Goal: Task Accomplishment & Management: Complete application form

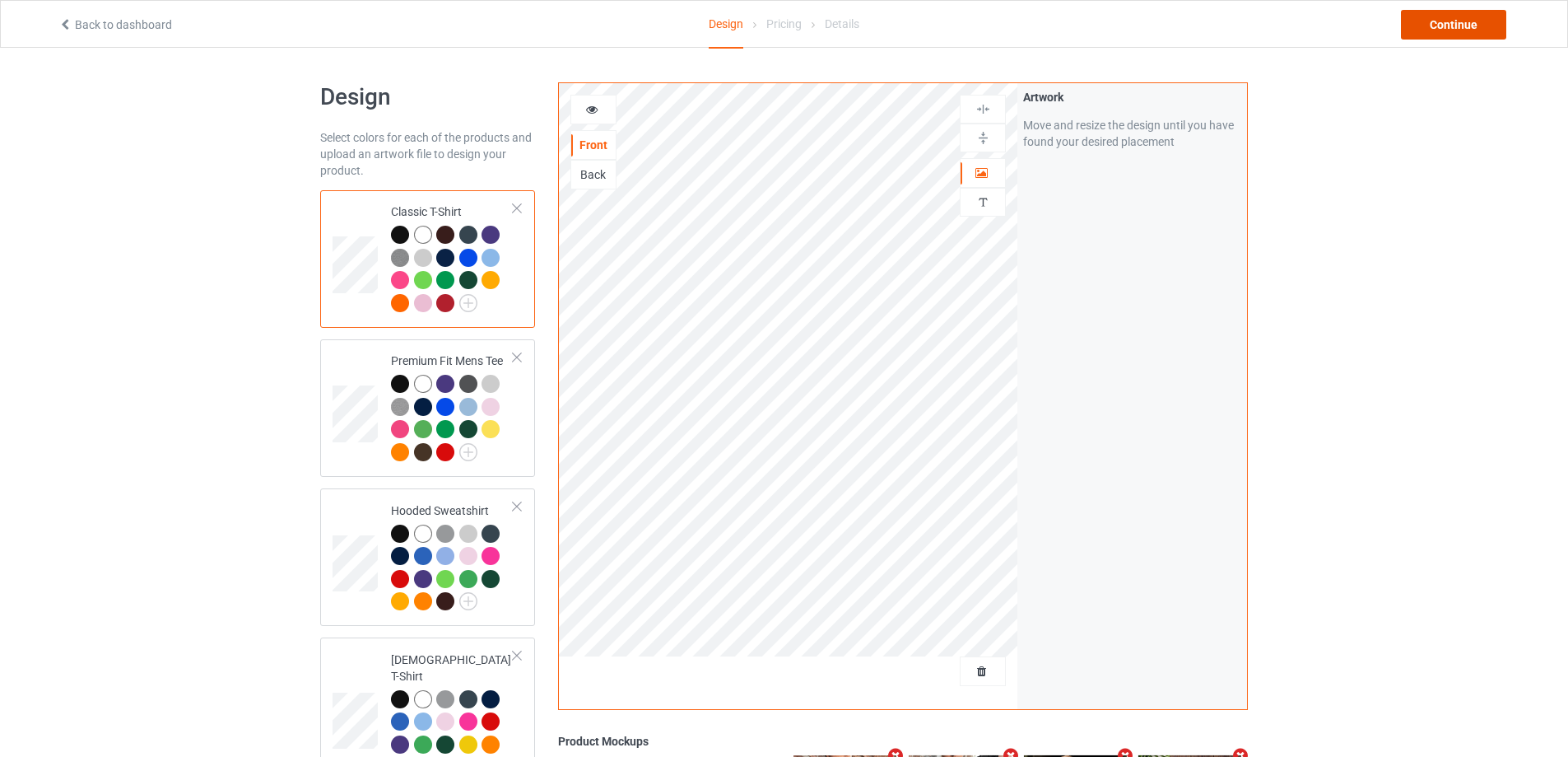
click at [1460, 23] on div "Continue" at bounding box center [1453, 24] width 105 height 30
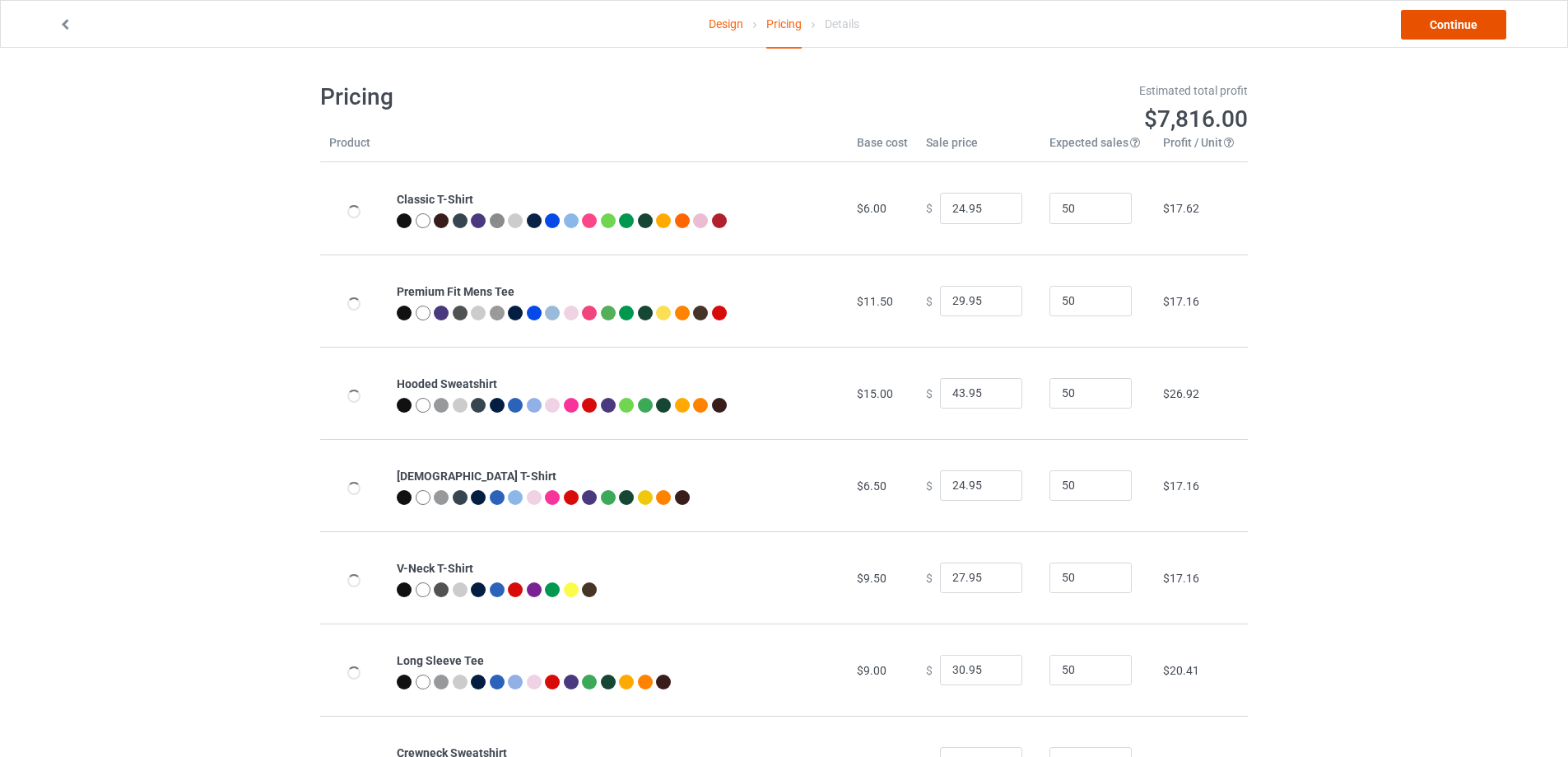
click at [1442, 27] on link "Continue" at bounding box center [1453, 24] width 105 height 30
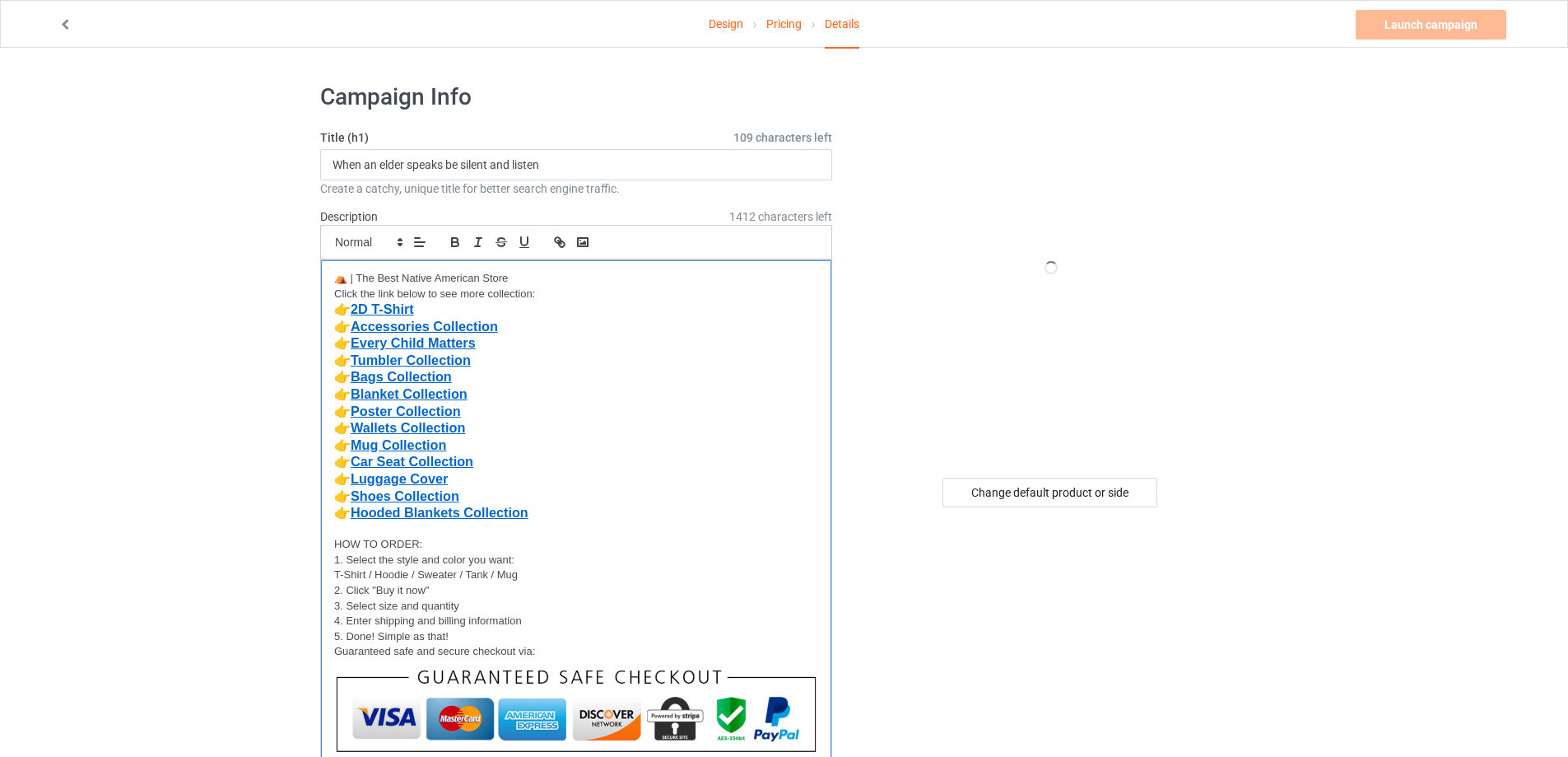
click at [593, 327] on p "👉 Accessories Collection" at bounding box center [576, 327] width 484 height 17
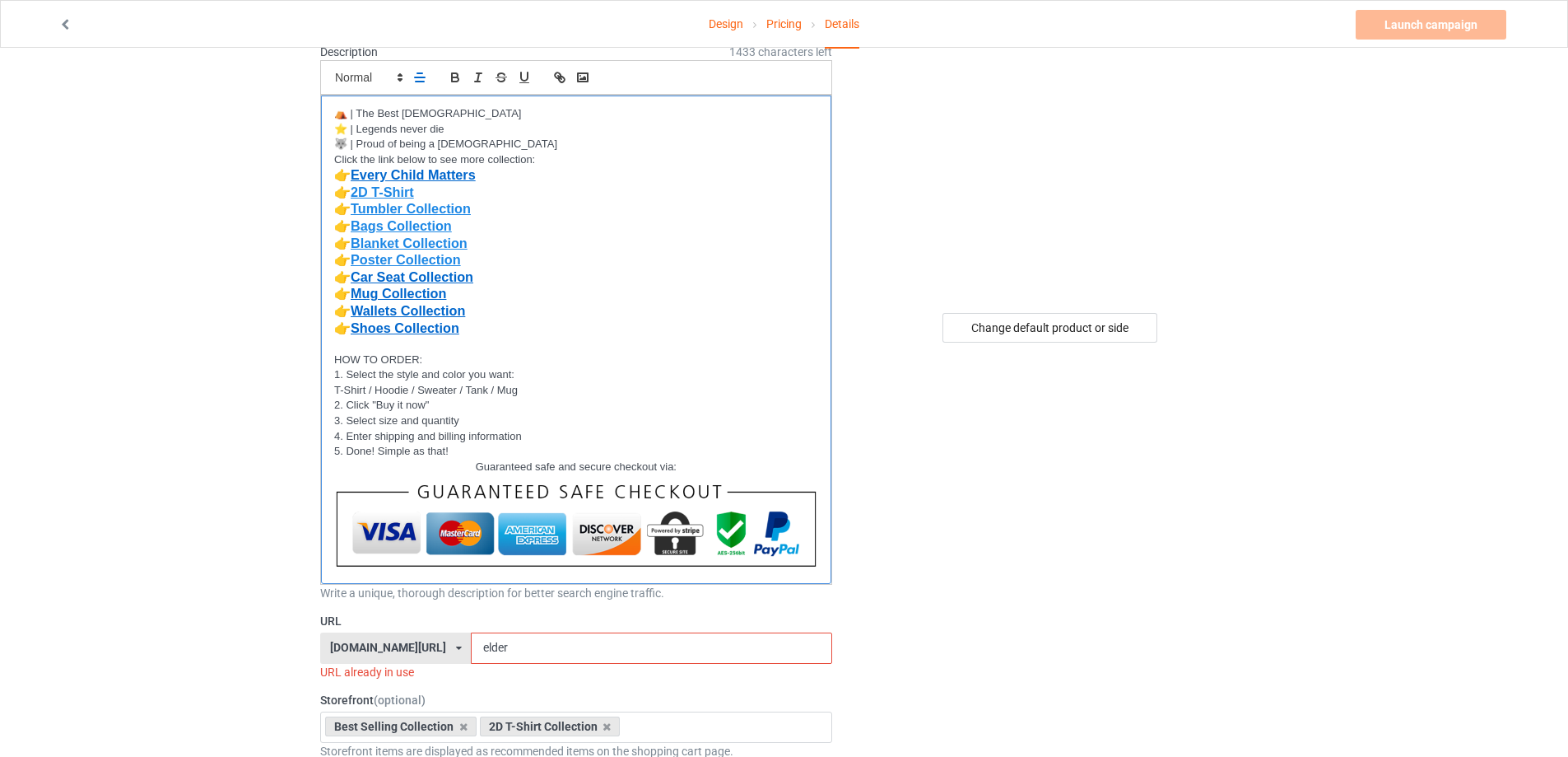
scroll to position [247, 0]
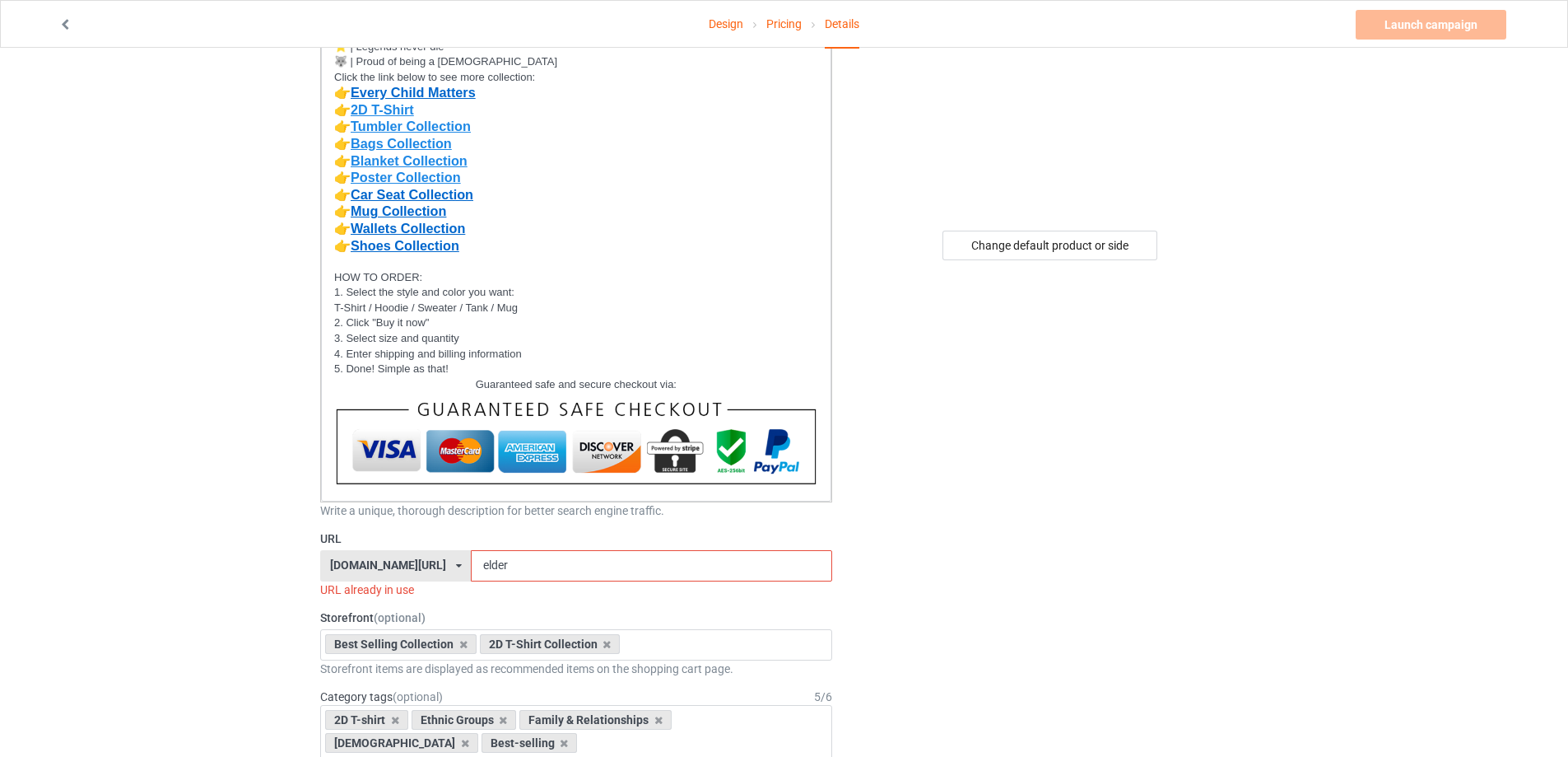
click at [456, 564] on icon at bounding box center [458, 565] width 6 height 10
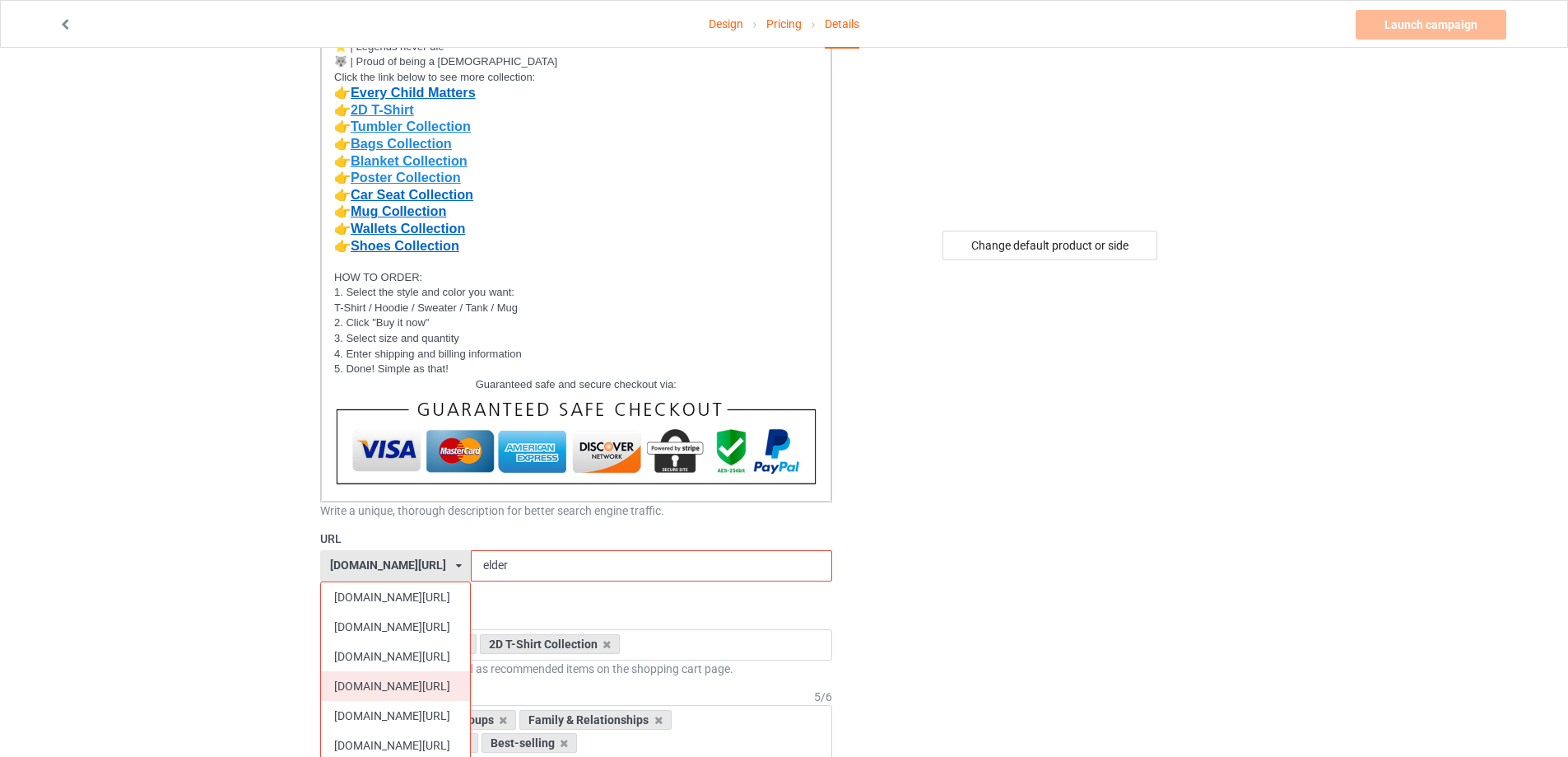
click at [405, 684] on div "[DOMAIN_NAME][URL]" at bounding box center [395, 686] width 149 height 30
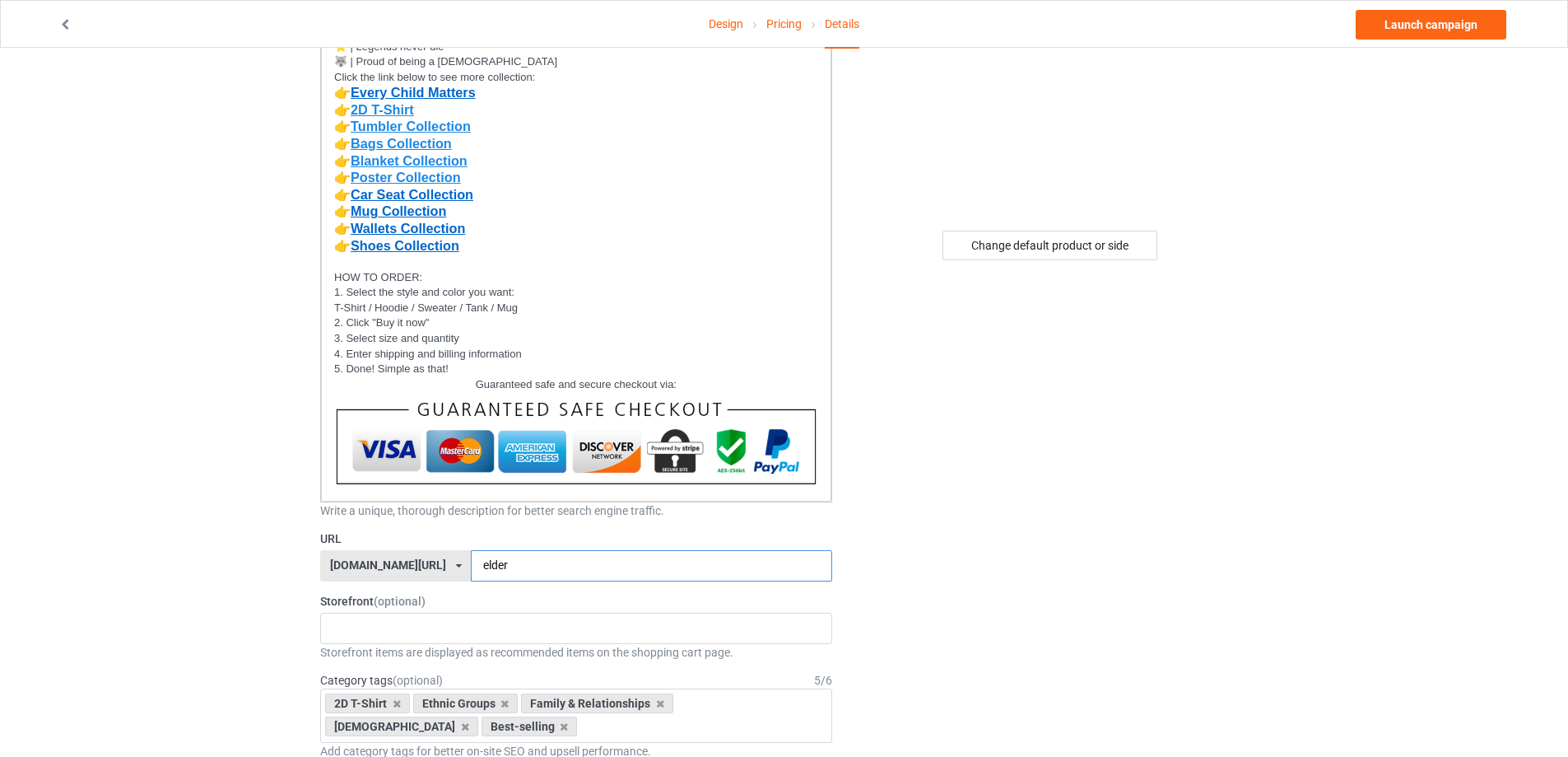
click at [470, 571] on input "elder" at bounding box center [651, 566] width 360 height 31
click at [470, 566] on input "elder" at bounding box center [651, 566] width 360 height 31
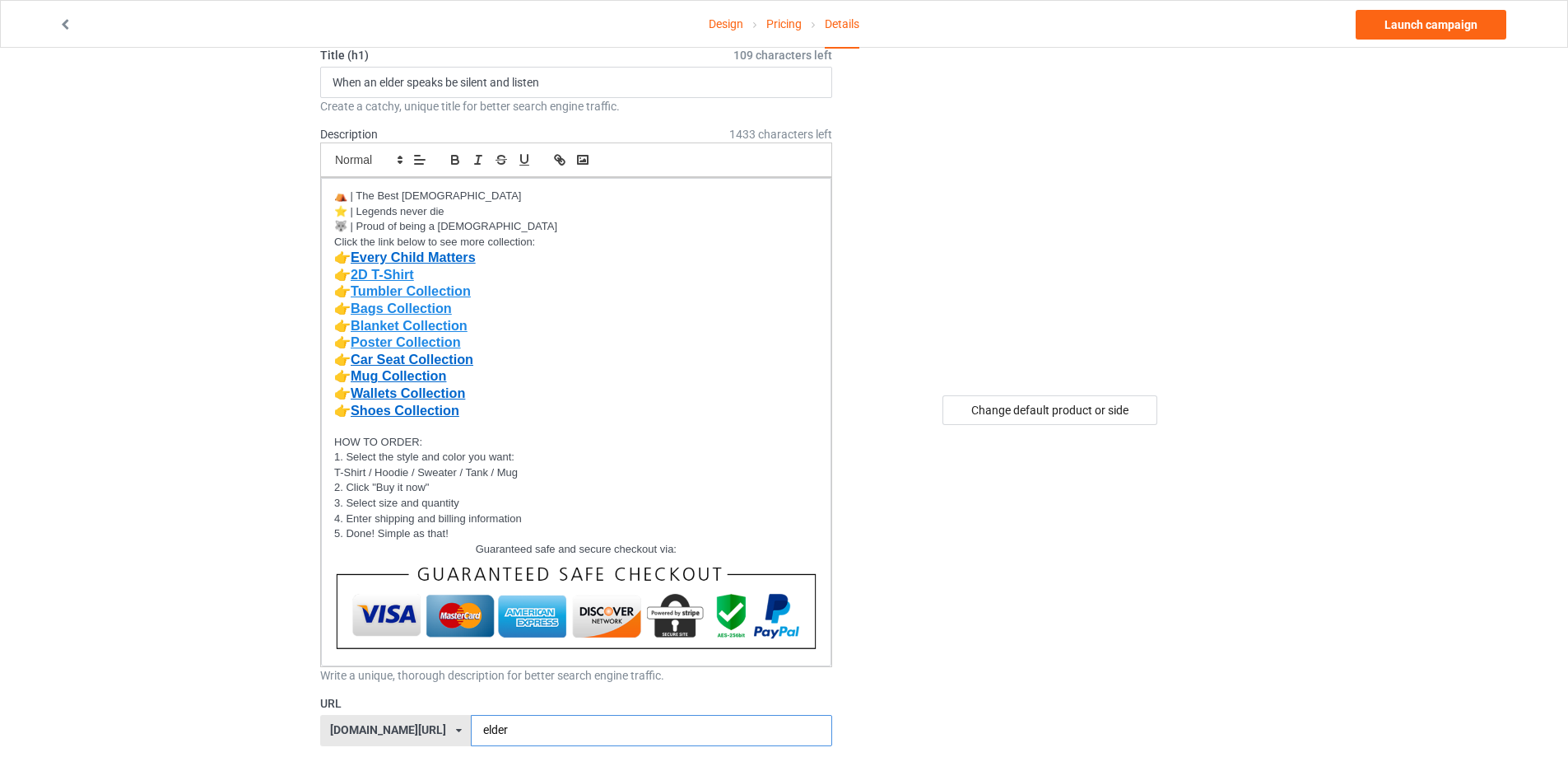
scroll to position [329, 0]
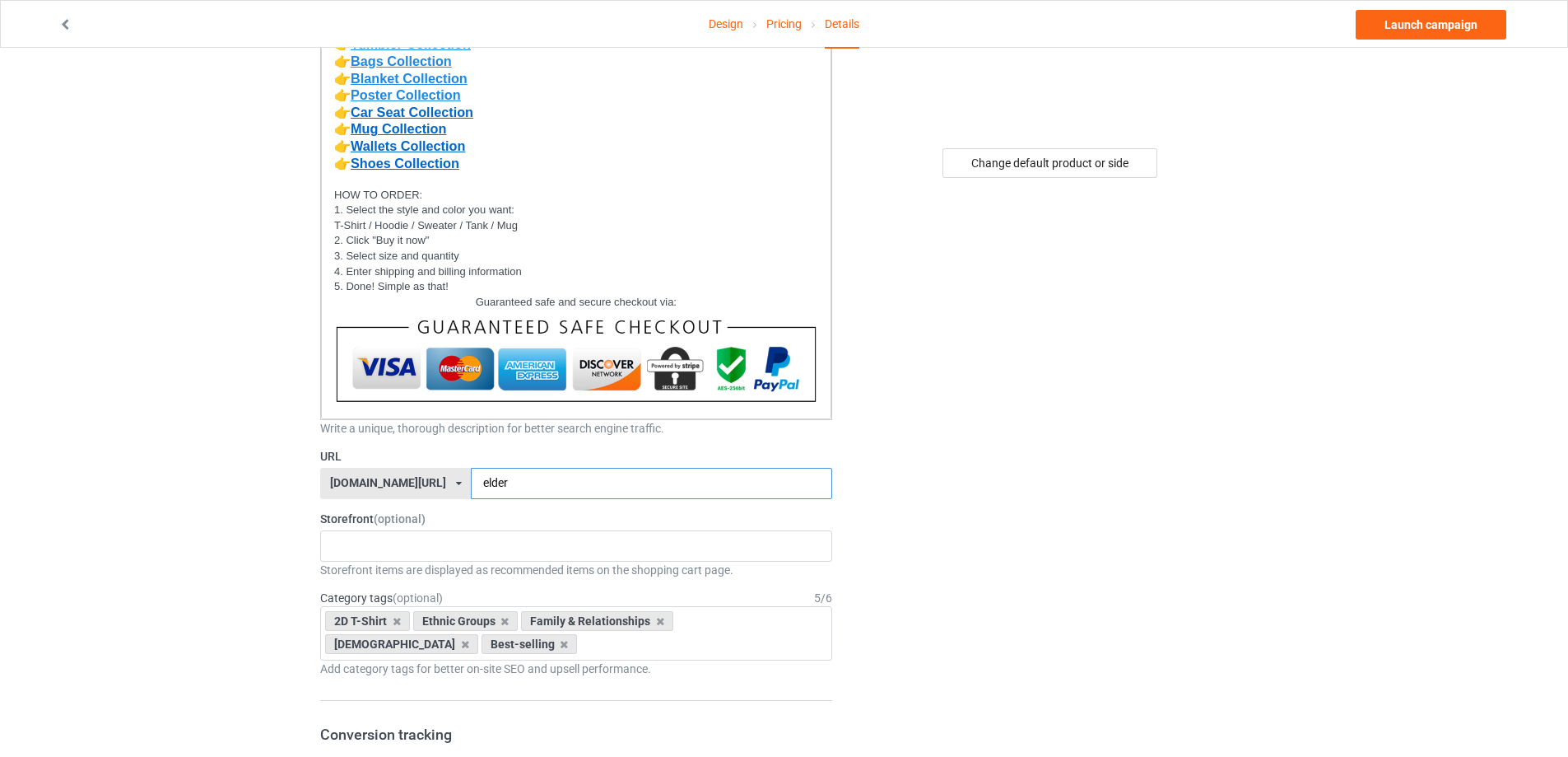
drag, startPoint x: 458, startPoint y: 483, endPoint x: 493, endPoint y: 483, distance: 35.0
click at [493, 483] on input "elder" at bounding box center [651, 483] width 360 height 31
paste input "Honor your Elders"
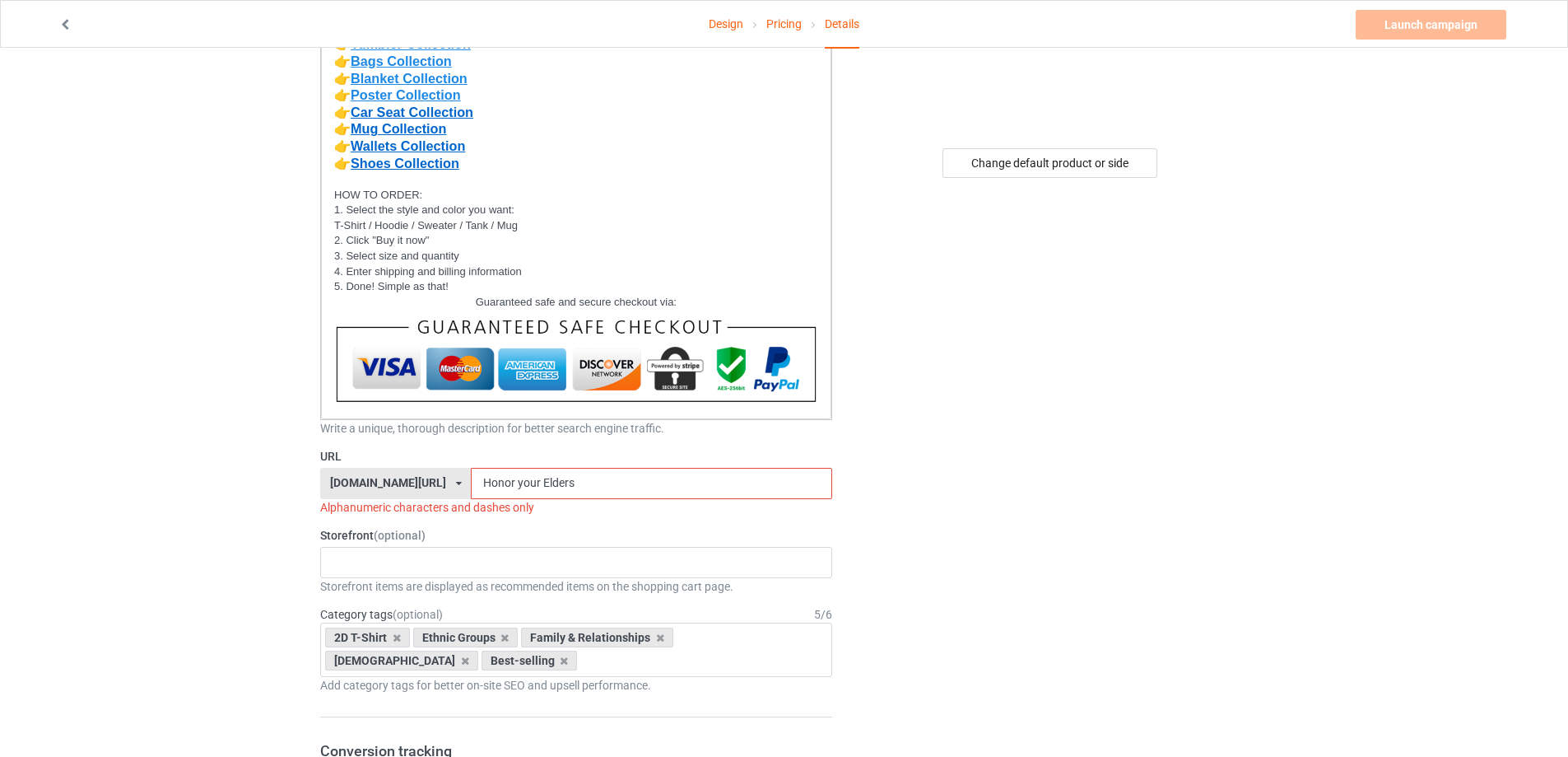
click at [490, 482] on input "Honor your Elders" at bounding box center [651, 483] width 360 height 31
click at [515, 485] on input "Honor- your Elders" at bounding box center [651, 483] width 360 height 31
click at [520, 485] on input "Honor- your Elders" at bounding box center [651, 483] width 360 height 31
drag, startPoint x: 517, startPoint y: 483, endPoint x: 528, endPoint y: 483, distance: 11.0
click at [517, 482] on input "Honor- your -Elders" at bounding box center [651, 483] width 360 height 31
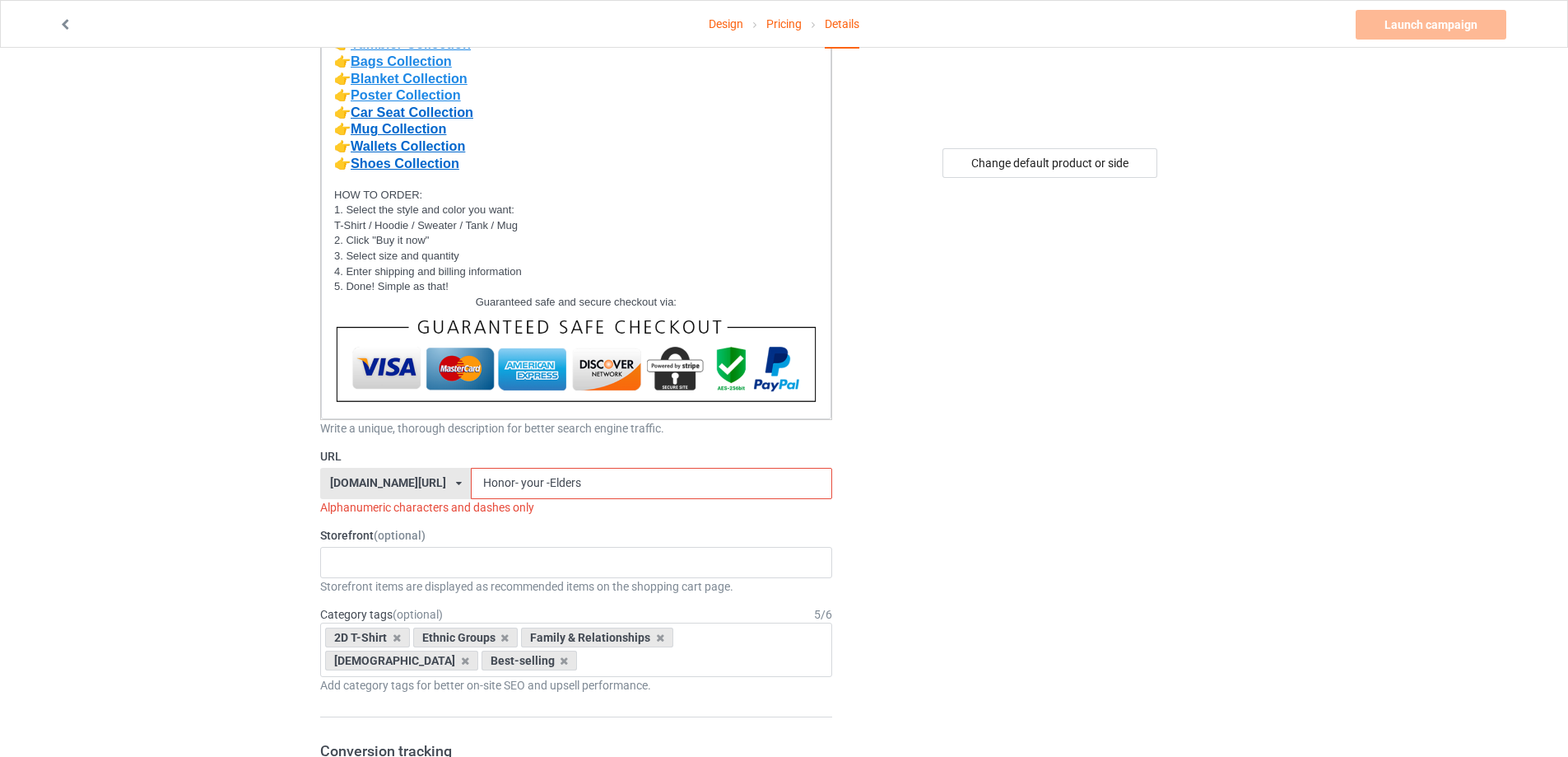
click at [522, 483] on input "Honor- your -Elders" at bounding box center [651, 483] width 360 height 31
click at [494, 483] on input "Honor- your-Elders" at bounding box center [651, 483] width 360 height 31
click at [490, 486] on input "Honor- your-Elders" at bounding box center [651, 483] width 360 height 31
click at [497, 489] on input "Honor- your-Elders" at bounding box center [651, 483] width 360 height 31
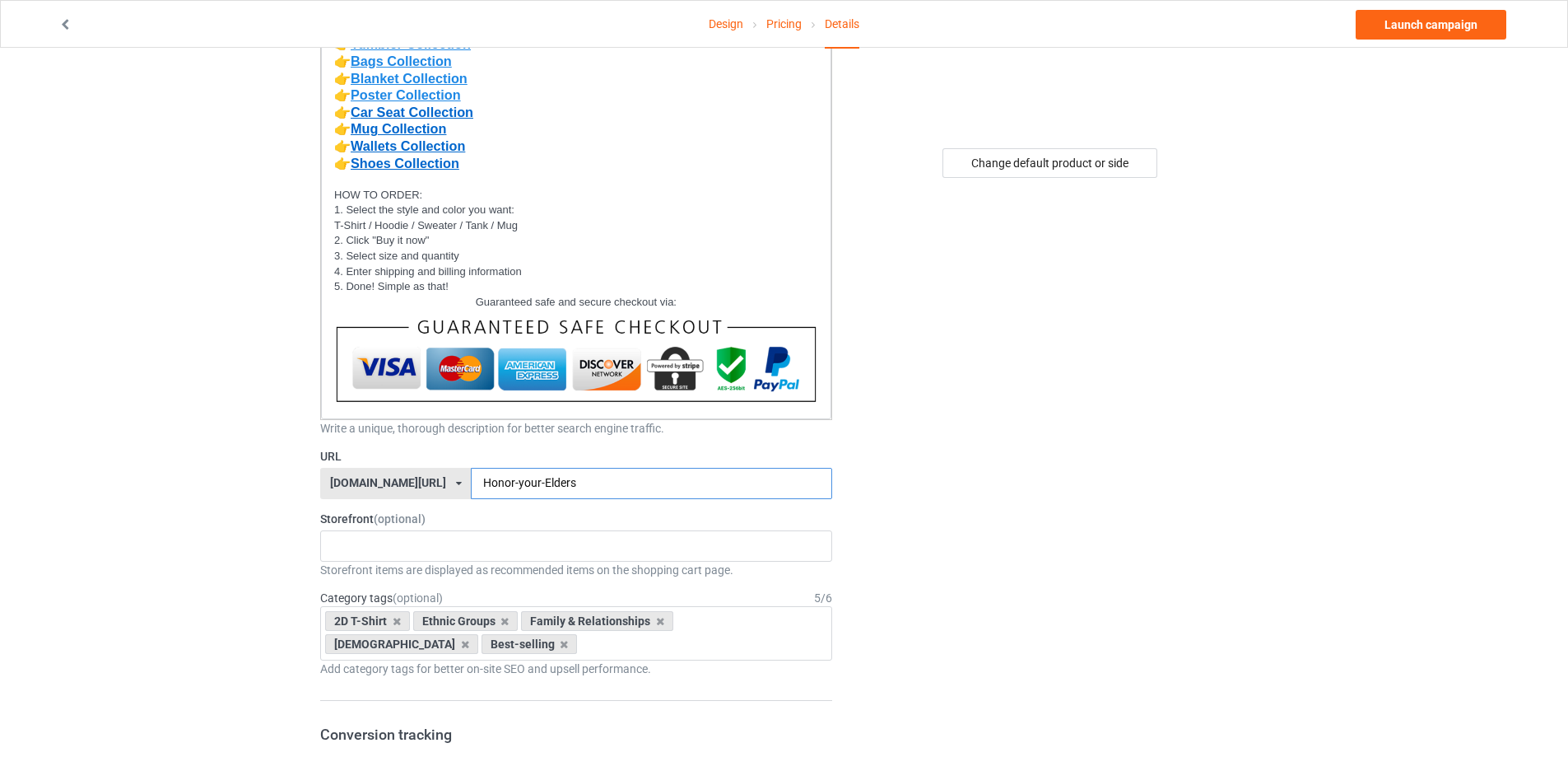
click at [470, 485] on input "Honor-your-Elders" at bounding box center [651, 483] width 360 height 31
click at [470, 483] on input "Honor-your-Elders" at bounding box center [651, 483] width 360 height 31
click at [518, 480] on input "honor-your-Elders" at bounding box center [651, 483] width 360 height 31
type input "honor-your-elders"
click at [428, 540] on div "MMIW Colection Shoes Collection Hooded Blanket Collection Jacket Collection Bel…" at bounding box center [576, 546] width 512 height 31
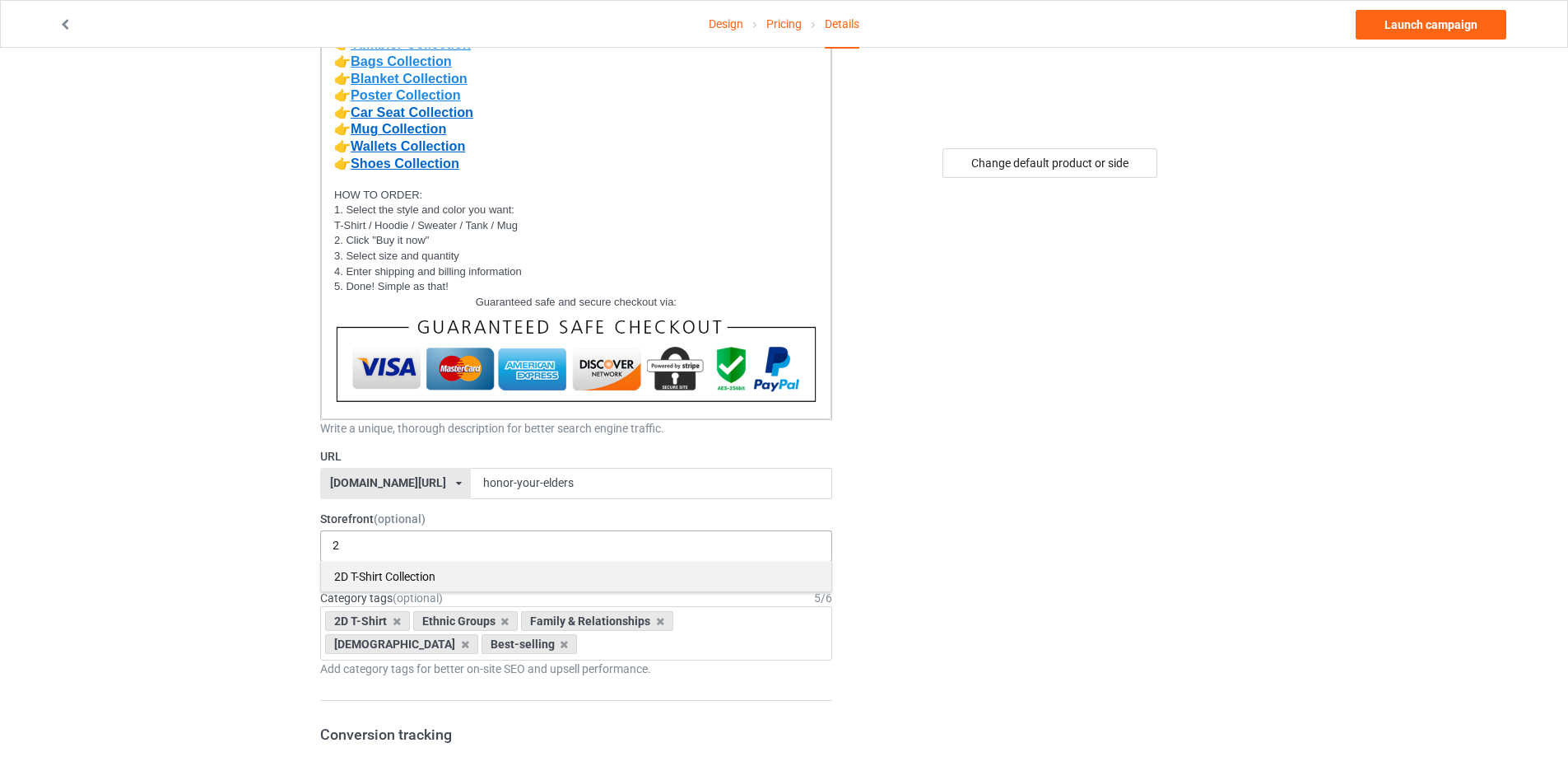
type input "2"
click at [373, 579] on div "2D T-Shirt Collection" at bounding box center [576, 575] width 510 height 30
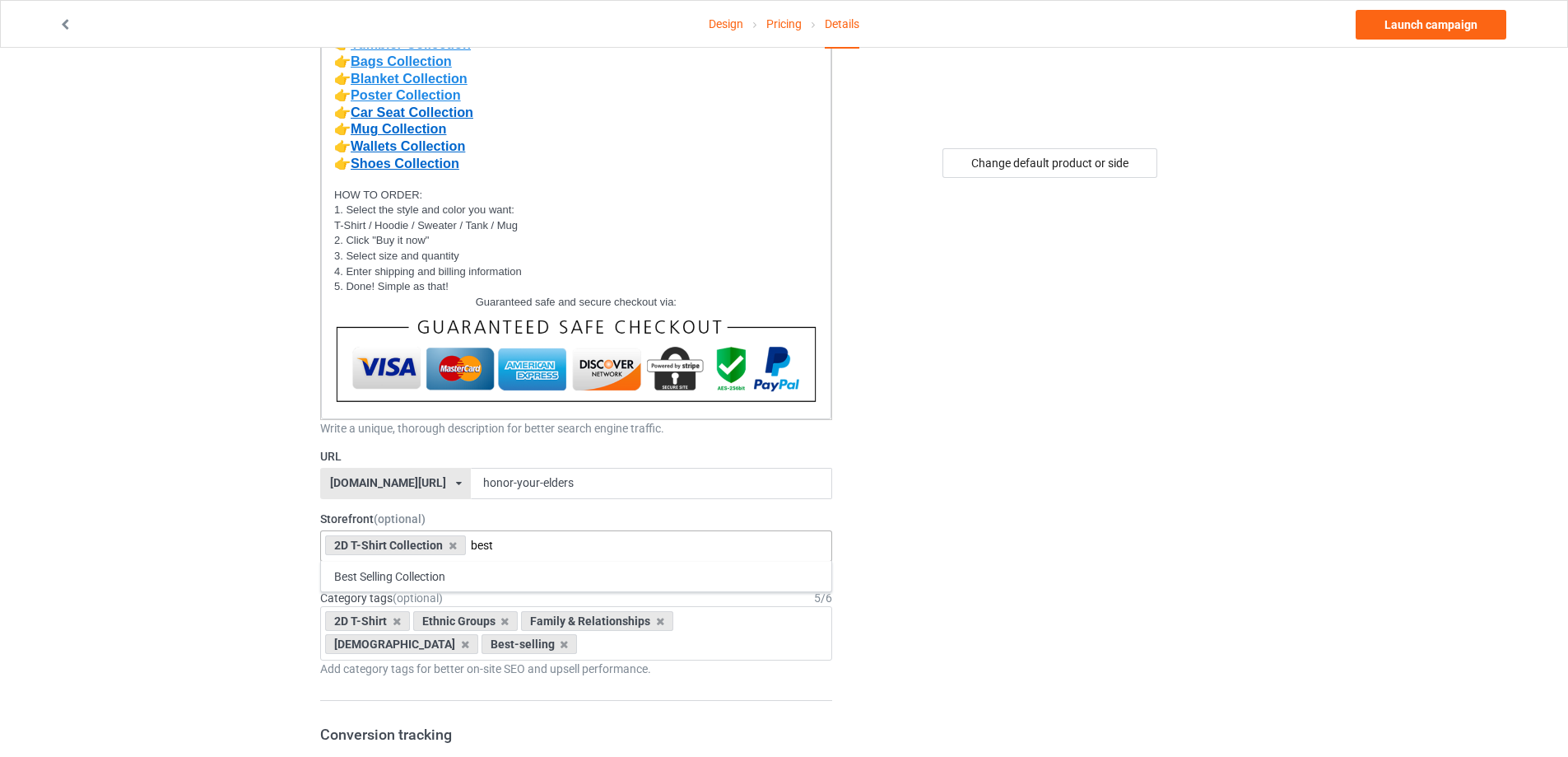
type input "best"
click at [416, 581] on div "Best Selling Collection" at bounding box center [576, 575] width 510 height 30
click at [559, 648] on icon at bounding box center [563, 644] width 8 height 10
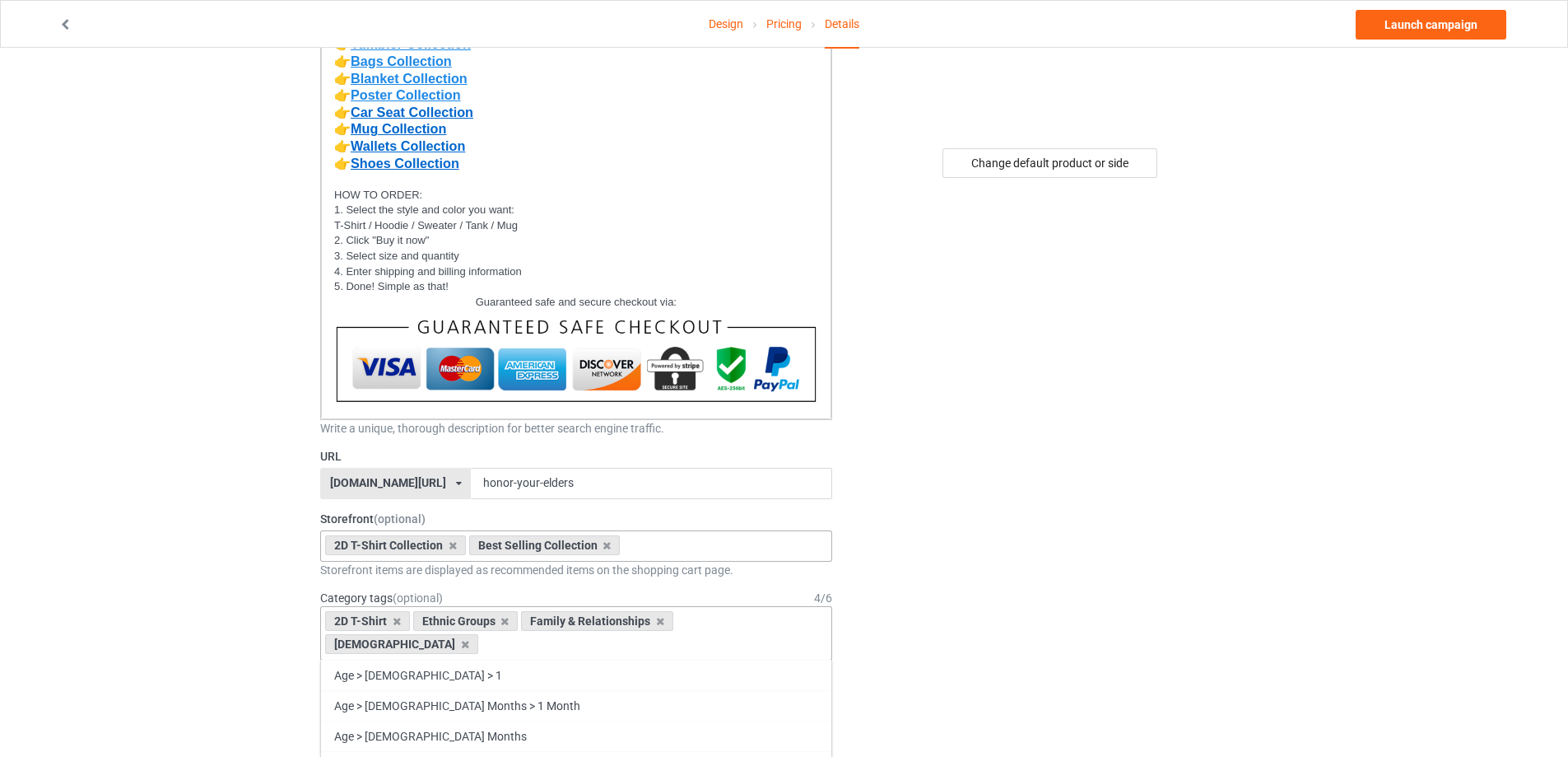
click at [396, 626] on div "2D T-Shirt" at bounding box center [367, 620] width 84 height 20
drag, startPoint x: 396, startPoint y: 620, endPoint x: 426, endPoint y: 621, distance: 30.0
click at [397, 620] on icon at bounding box center [396, 621] width 8 height 10
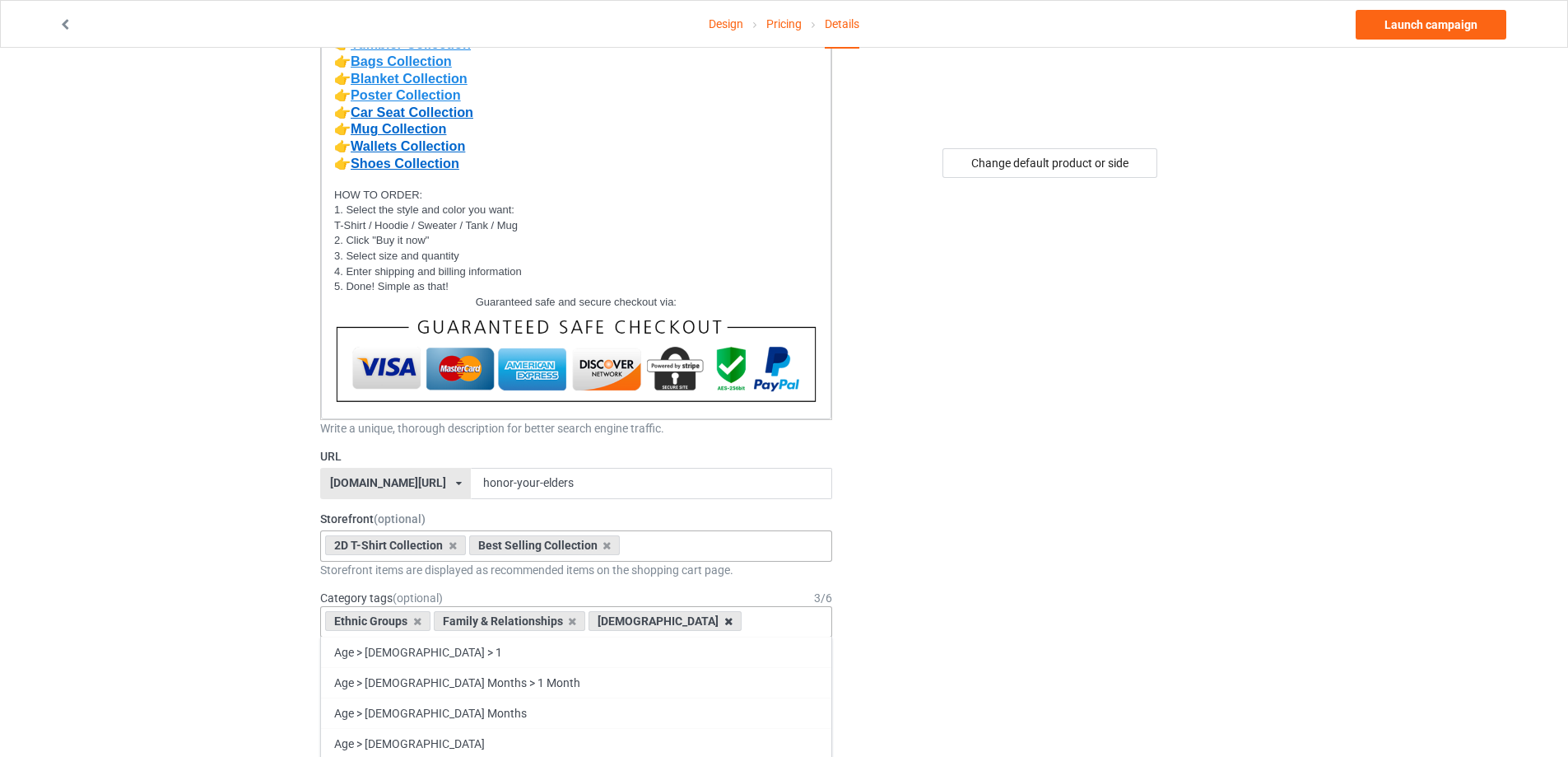
click at [724, 621] on icon at bounding box center [728, 621] width 8 height 10
click at [571, 620] on icon at bounding box center [571, 621] width 8 height 10
click at [389, 625] on div "Age > [DEMOGRAPHIC_DATA] > 1 Age > [DEMOGRAPHIC_DATA] Months > 1 Month Age > [D…" at bounding box center [576, 621] width 512 height 31
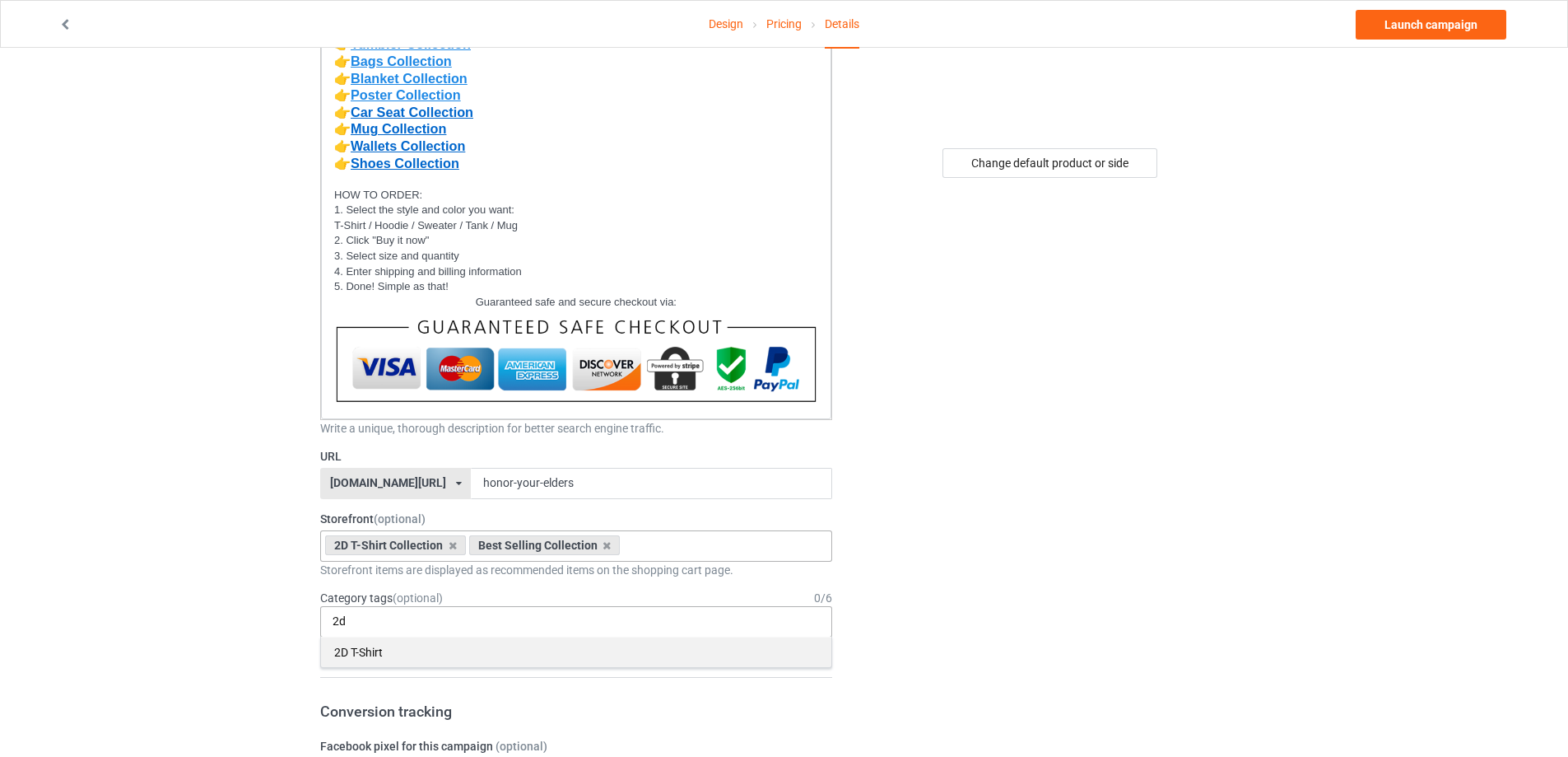
type input "2d"
click at [387, 659] on div "2D T-Shirt" at bounding box center [576, 651] width 510 height 30
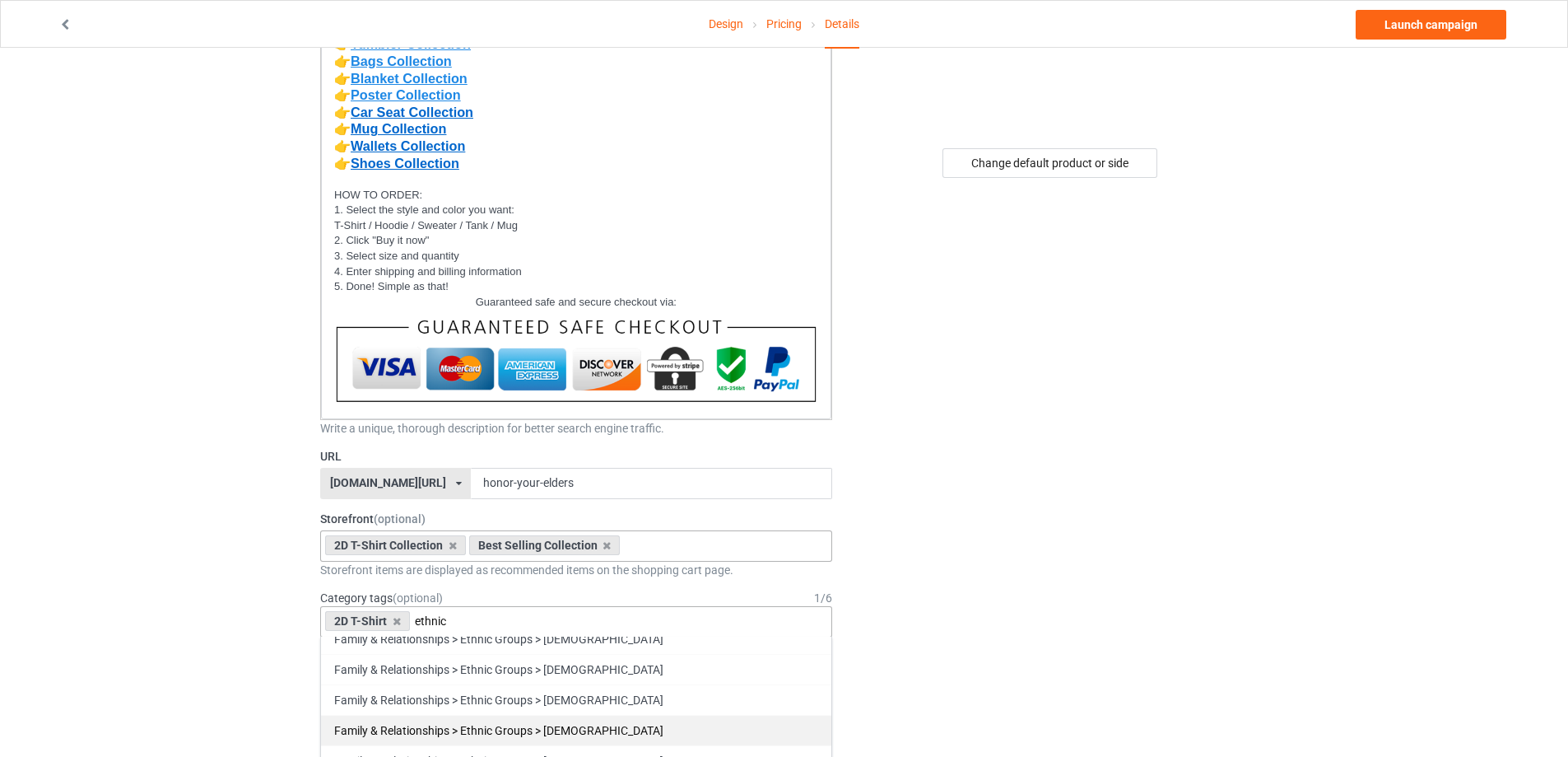
type input "ethnic"
click at [607, 727] on div "Family & Relationships > Ethnic Groups > [DEMOGRAPHIC_DATA]" at bounding box center [576, 729] width 510 height 30
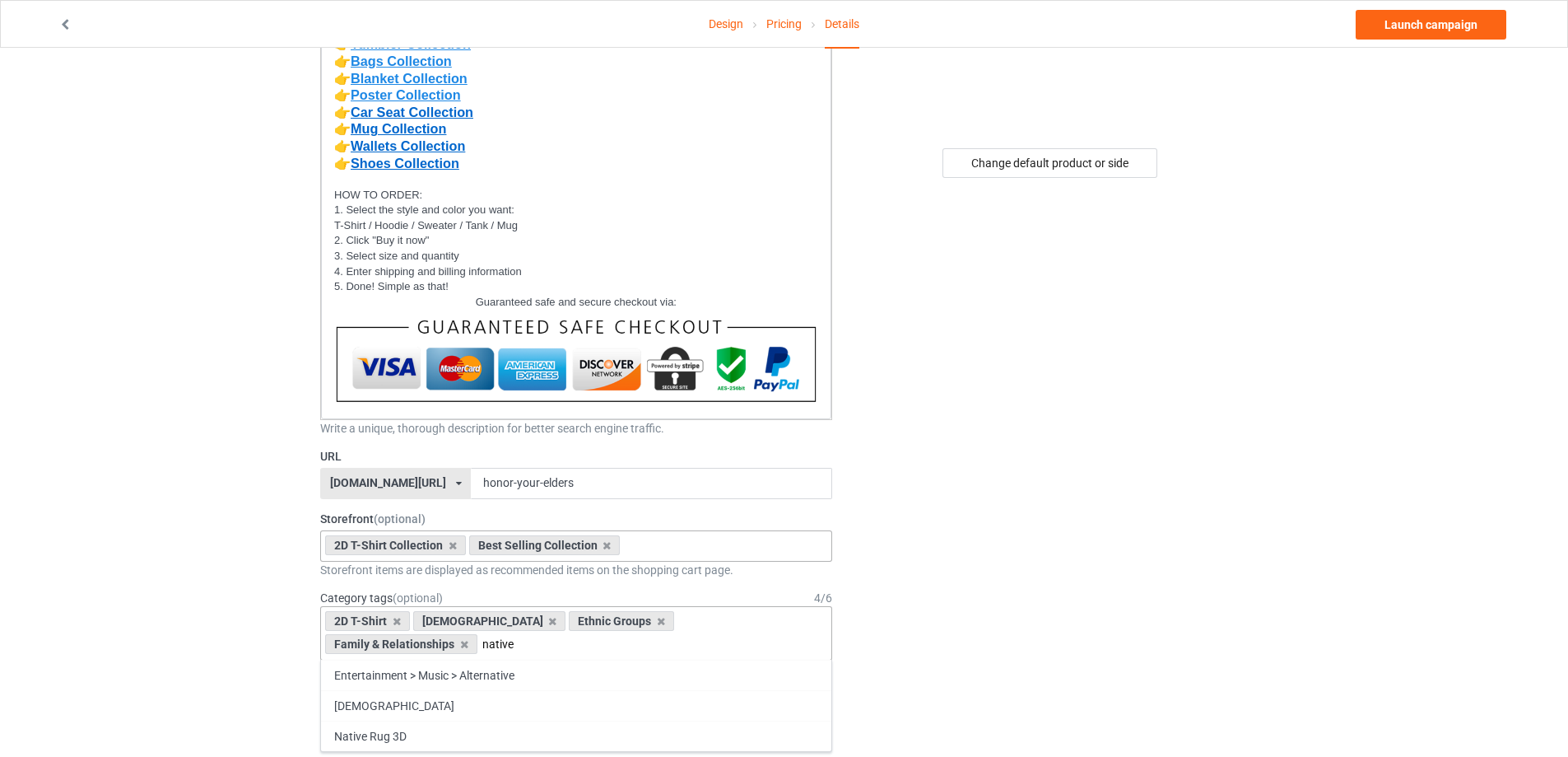
scroll to position [494, 0]
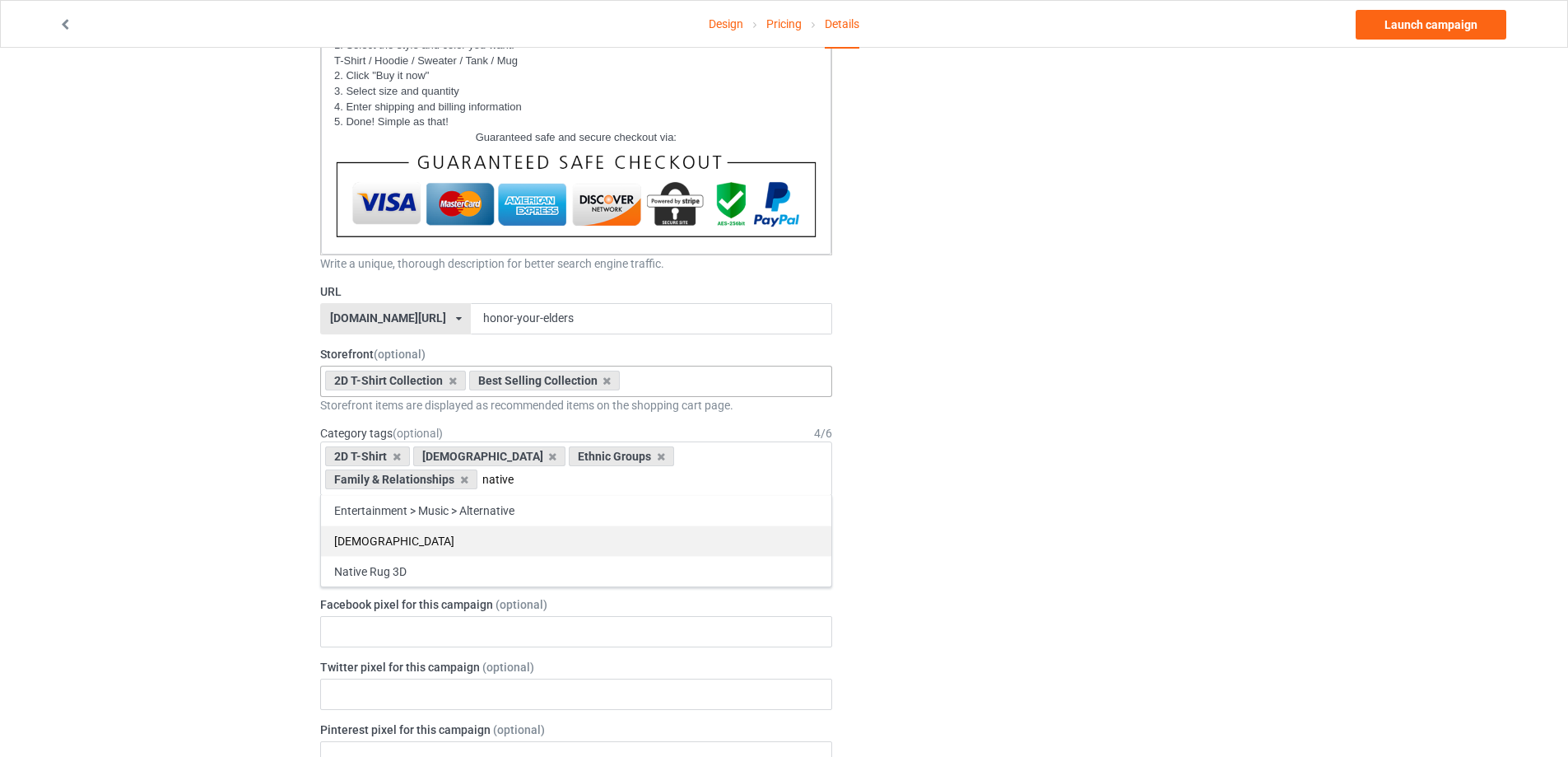
type input "native"
click at [406, 538] on div "[DEMOGRAPHIC_DATA]" at bounding box center [576, 540] width 510 height 30
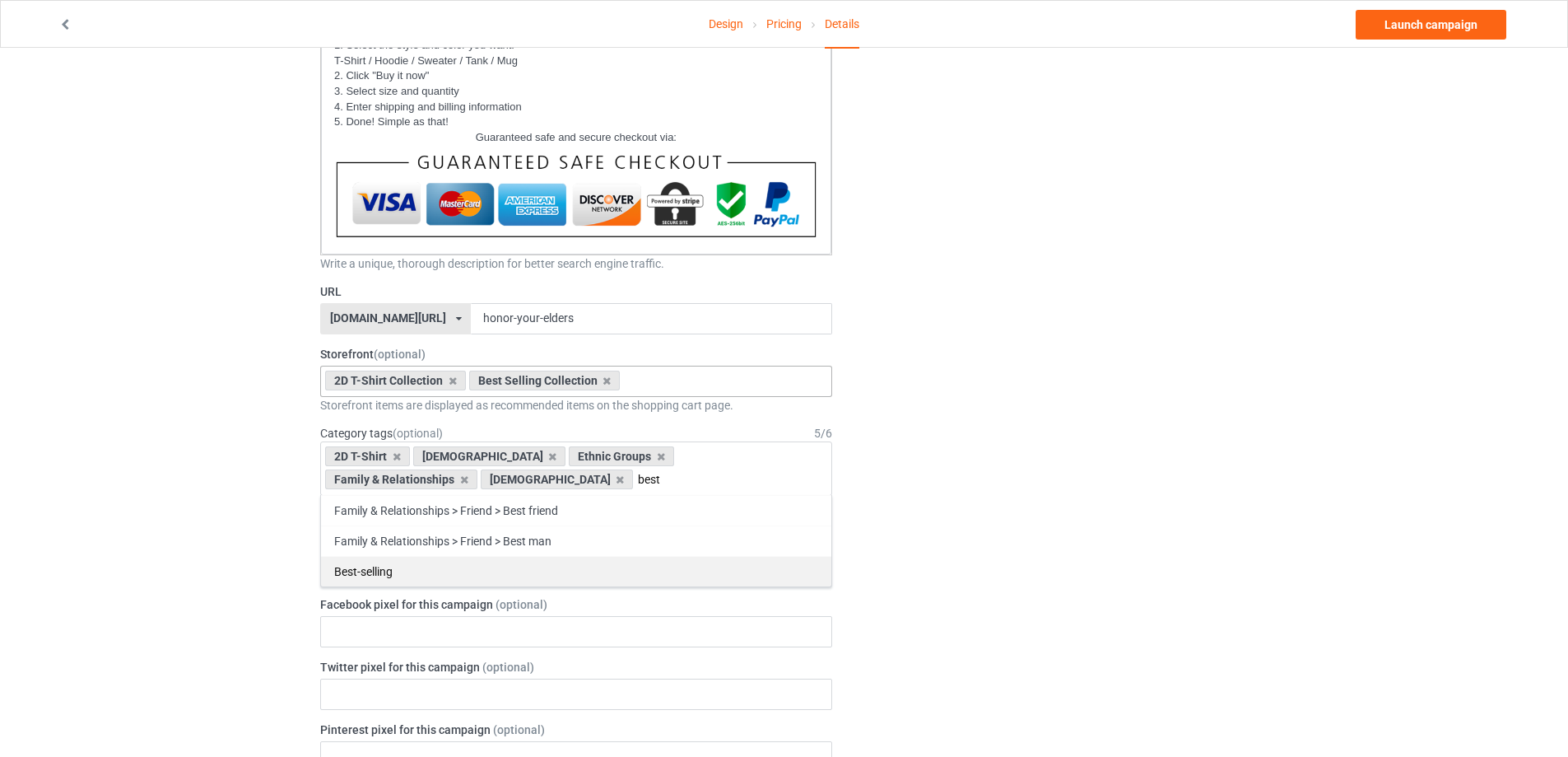
type input "best"
click at [423, 573] on div "Best-selling" at bounding box center [576, 571] width 510 height 30
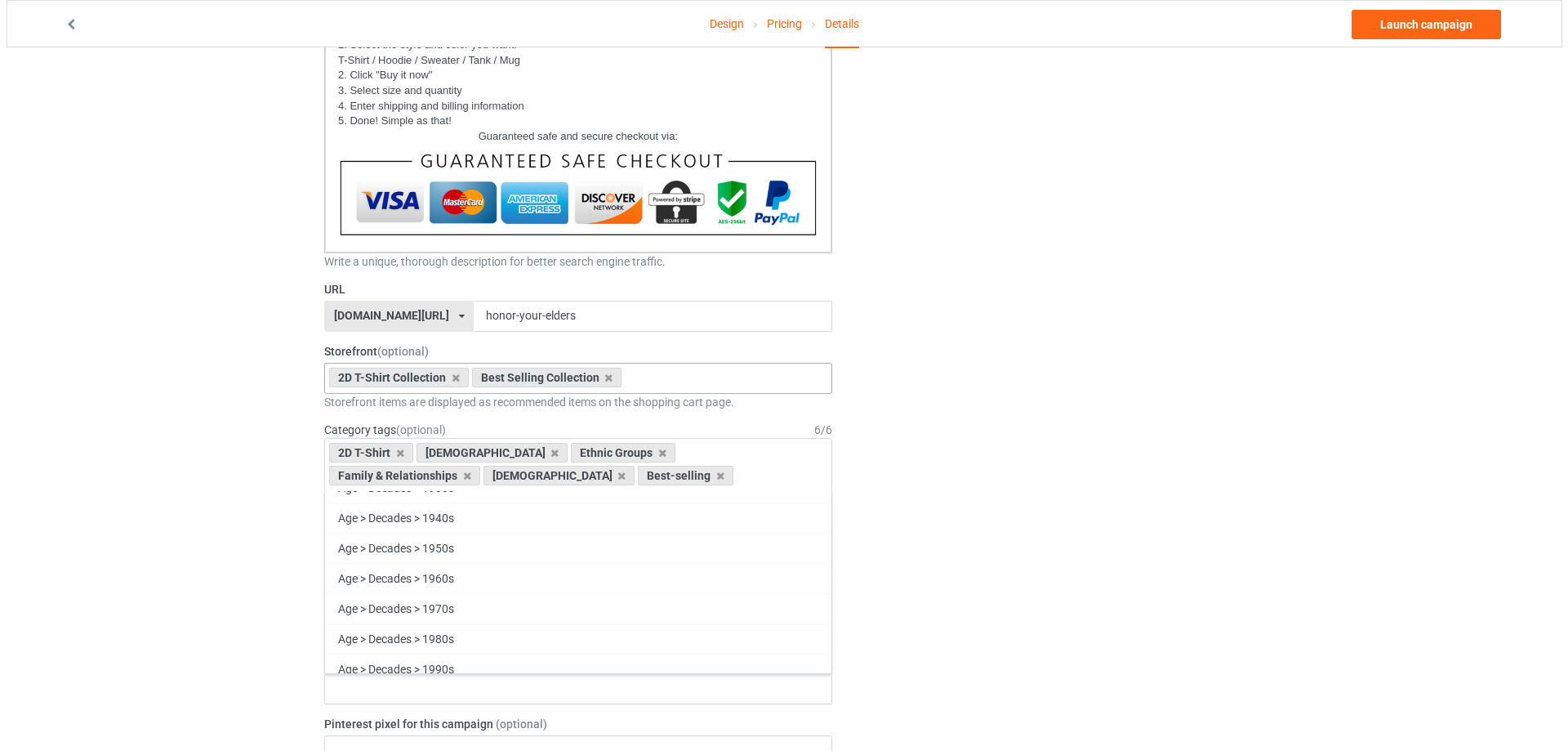
scroll to position [0, 0]
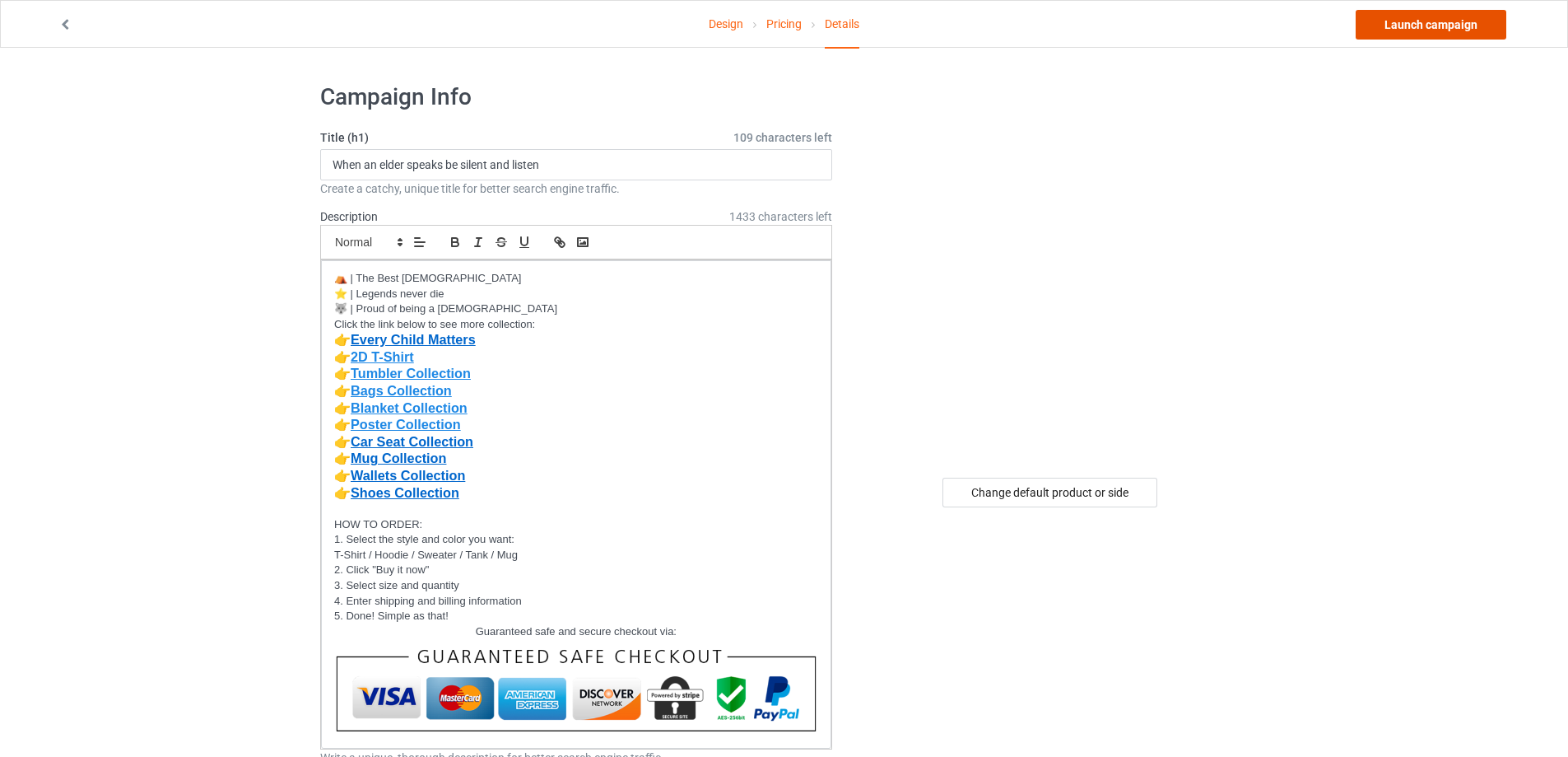
click at [1426, 21] on link "Launch campaign" at bounding box center [1430, 24] width 150 height 30
